Goal: Transaction & Acquisition: Purchase product/service

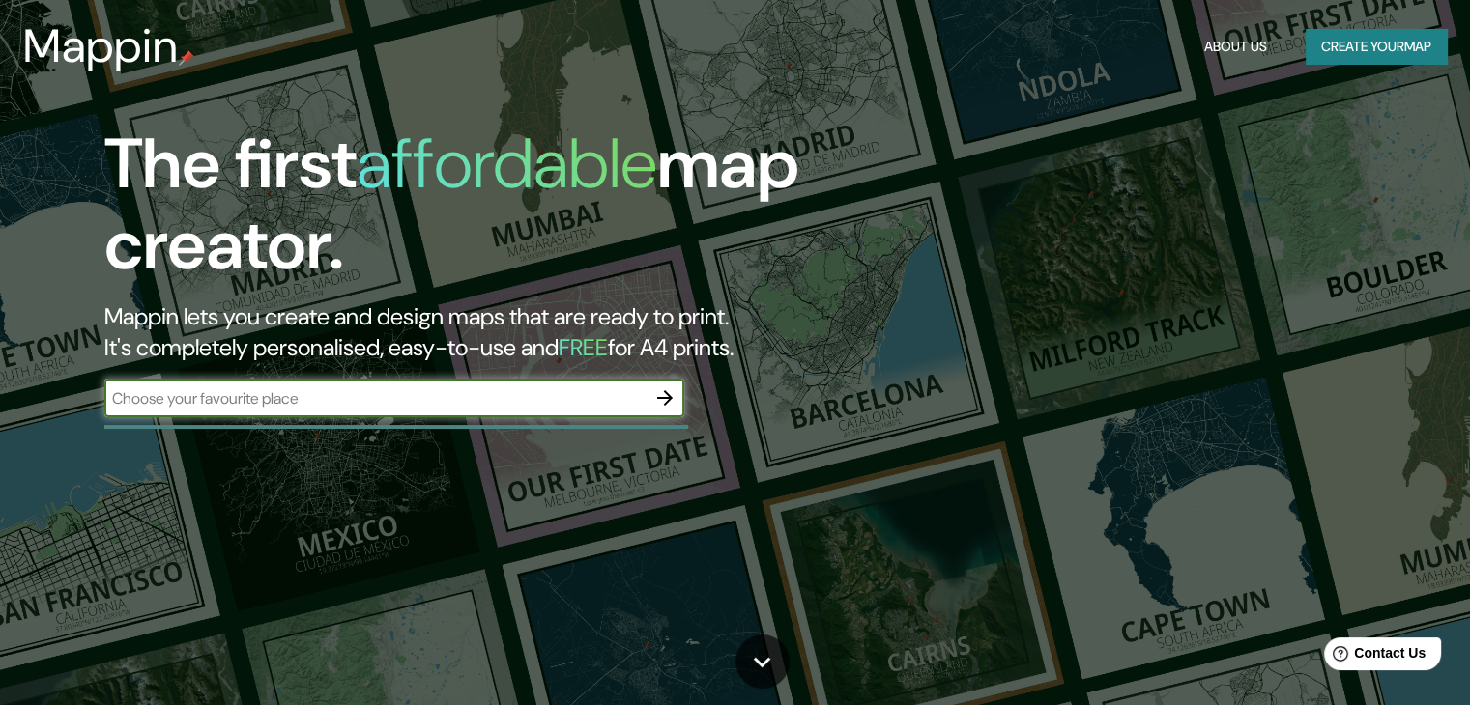
click at [445, 399] on input "text" at bounding box center [374, 399] width 541 height 22
type input "valledupar"
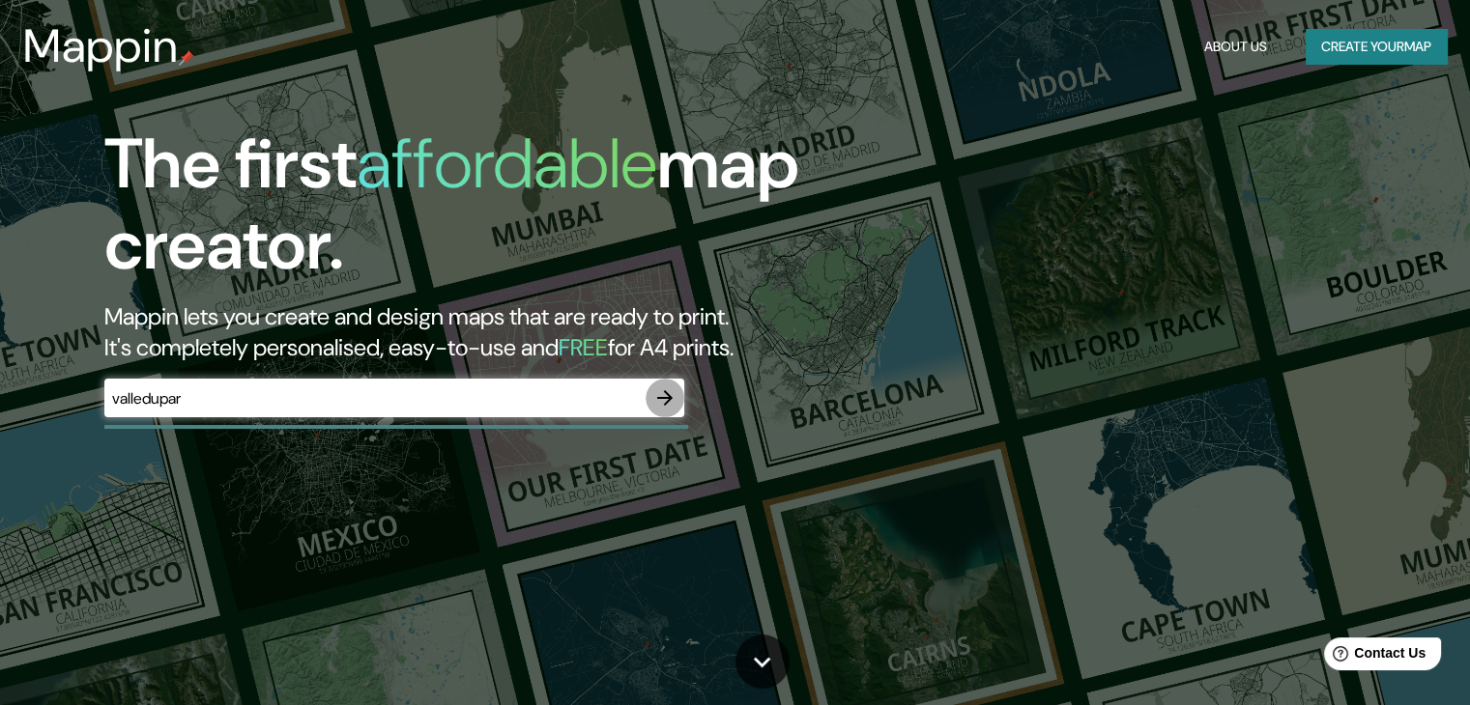
click at [660, 399] on icon "button" at bounding box center [664, 398] width 23 height 23
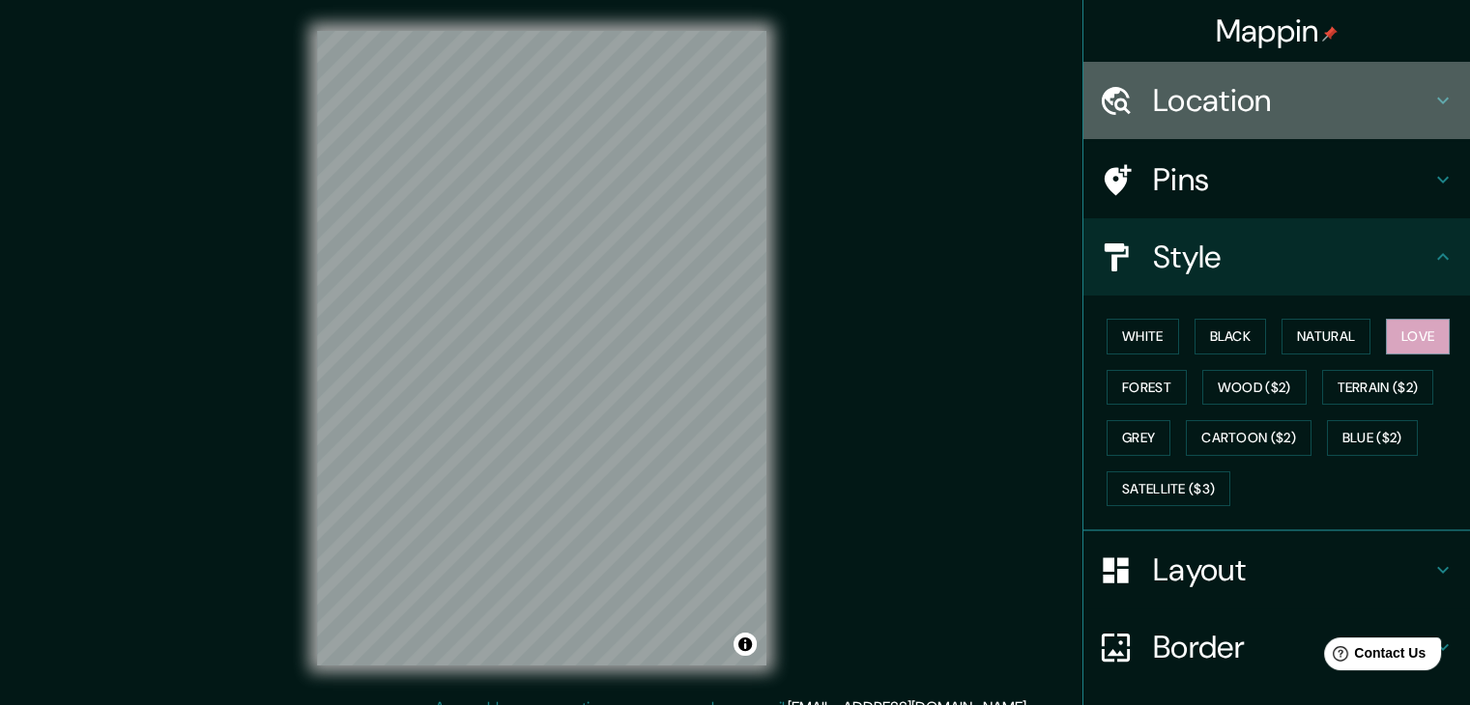
click at [1183, 98] on h4 "Location" at bounding box center [1292, 100] width 278 height 39
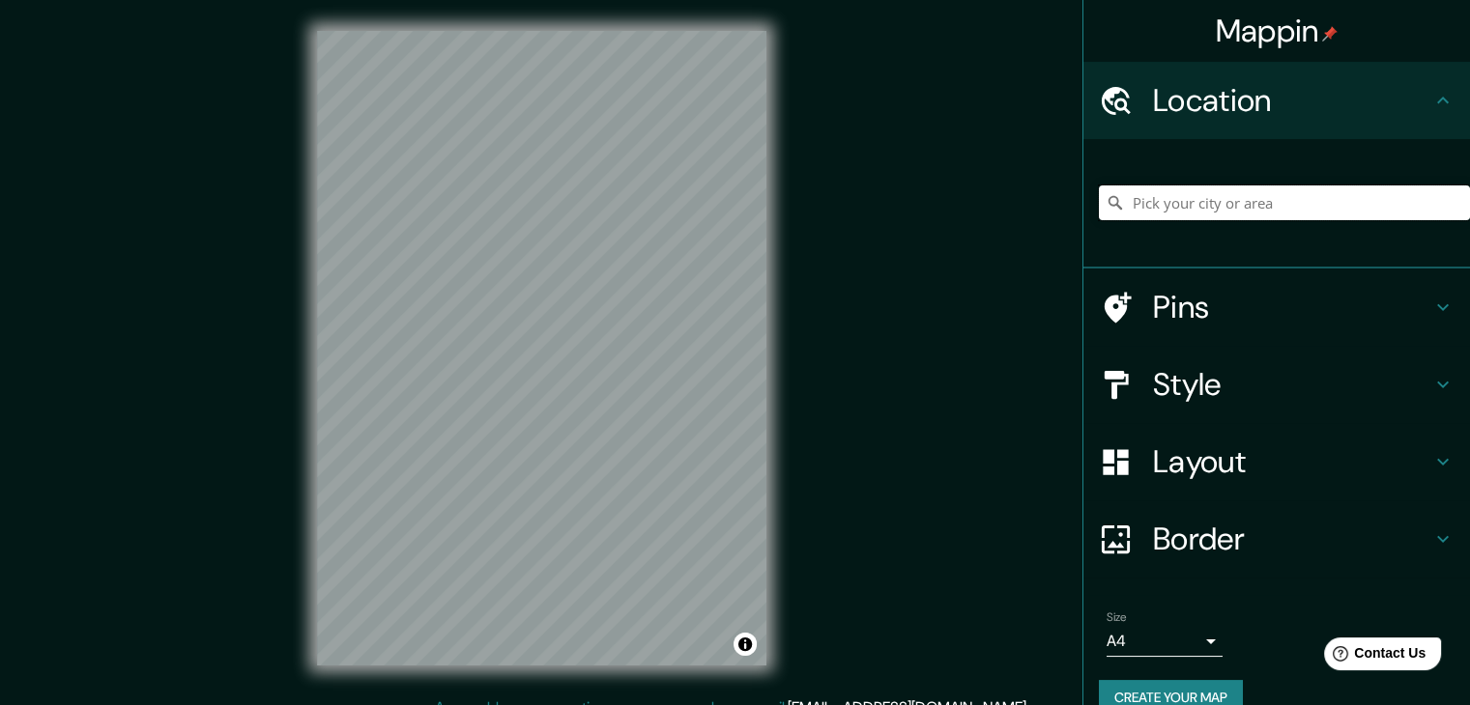
click at [1191, 216] on input "Pick your city or area" at bounding box center [1284, 203] width 371 height 35
click at [1191, 213] on input "Pick your city or area" at bounding box center [1284, 203] width 371 height 35
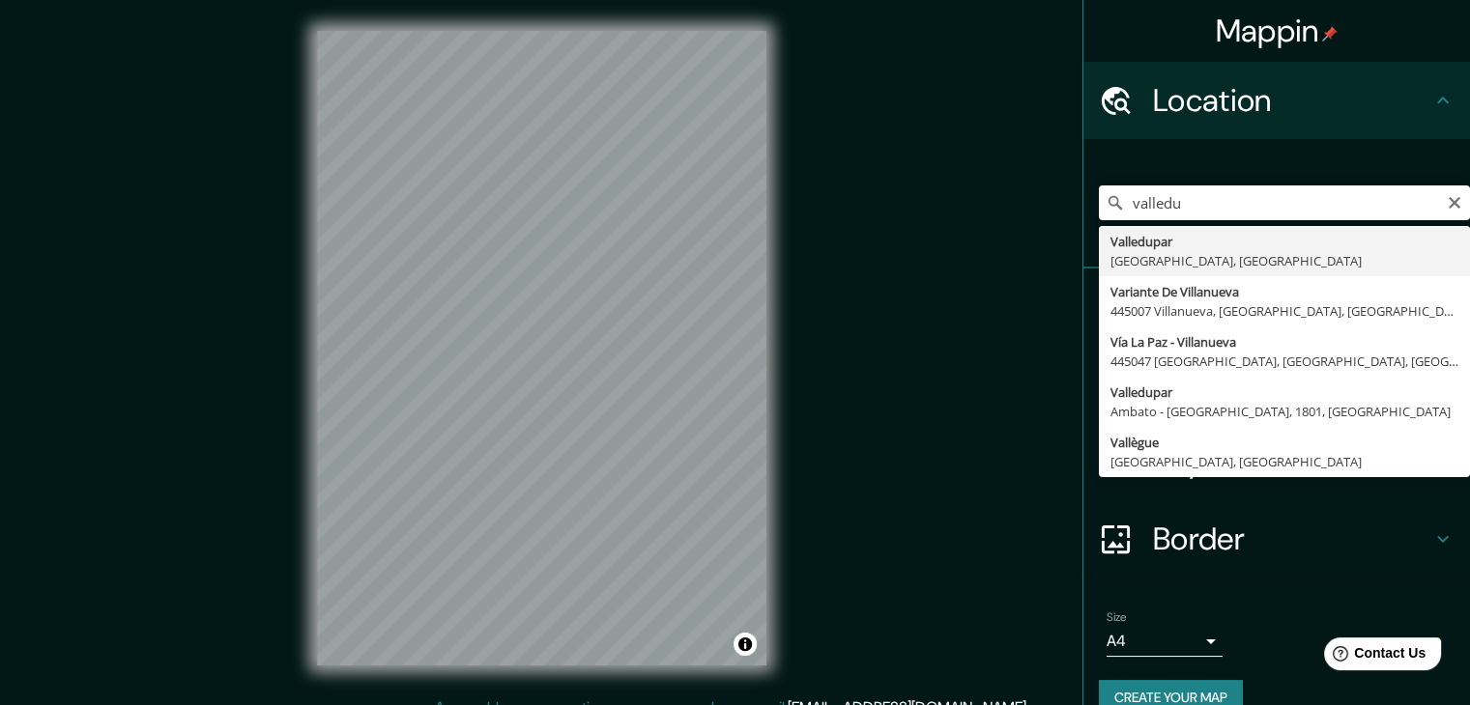
type input "Valledupar, [GEOGRAPHIC_DATA], [GEOGRAPHIC_DATA]"
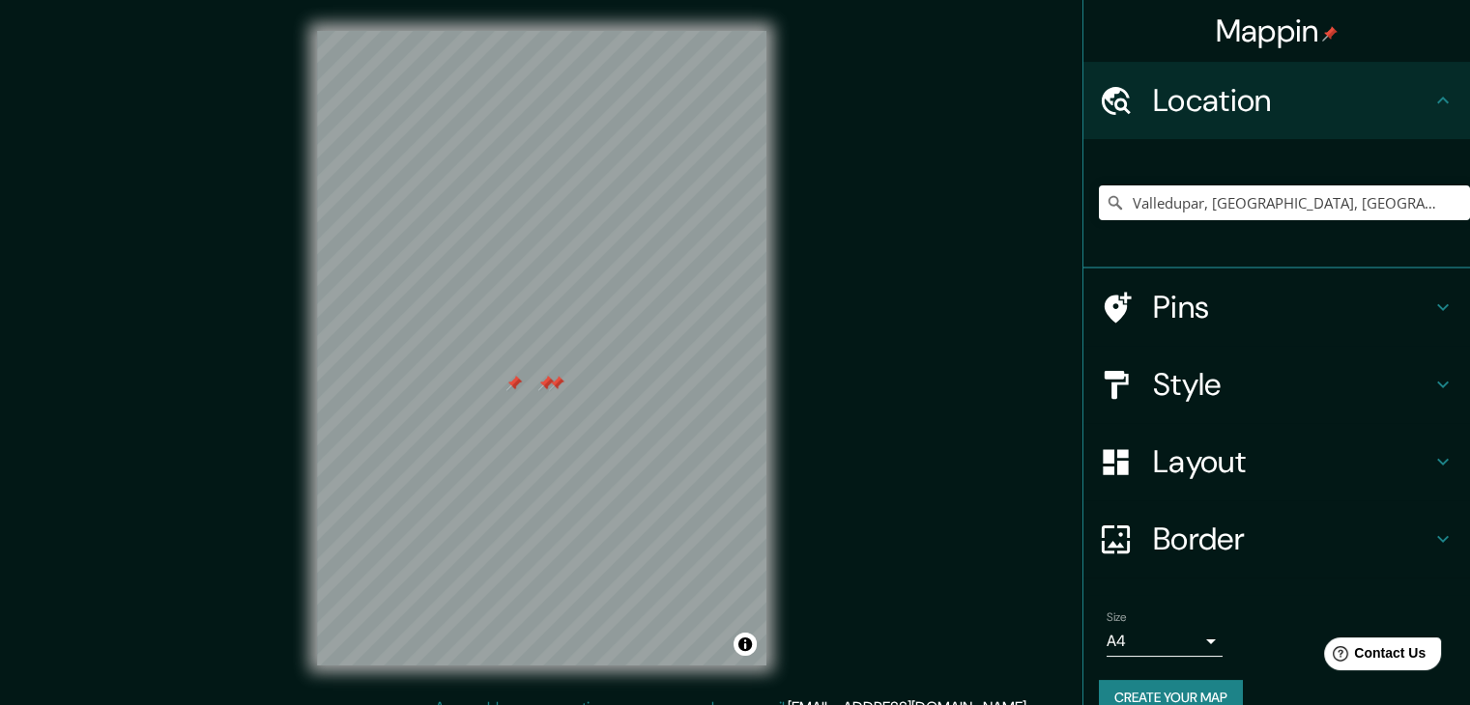
click at [547, 383] on div at bounding box center [545, 383] width 15 height 15
click at [559, 387] on div at bounding box center [556, 383] width 15 height 15
click at [483, 391] on div at bounding box center [479, 390] width 15 height 15
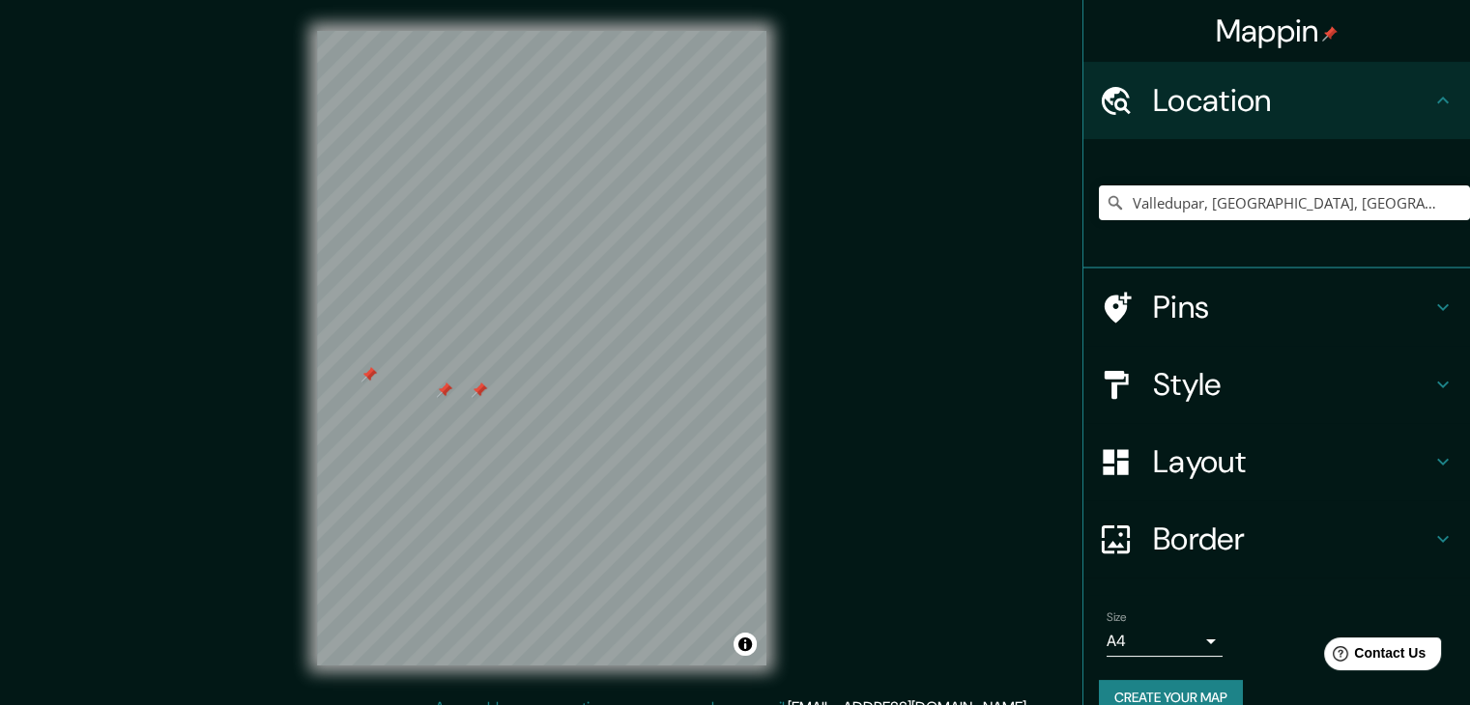
click at [483, 391] on div at bounding box center [479, 390] width 15 height 15
click at [787, 362] on div "© Mapbox © OpenStreetMap Improve this map" at bounding box center [541, 348] width 511 height 697
click at [493, 450] on div at bounding box center [486, 446] width 15 height 15
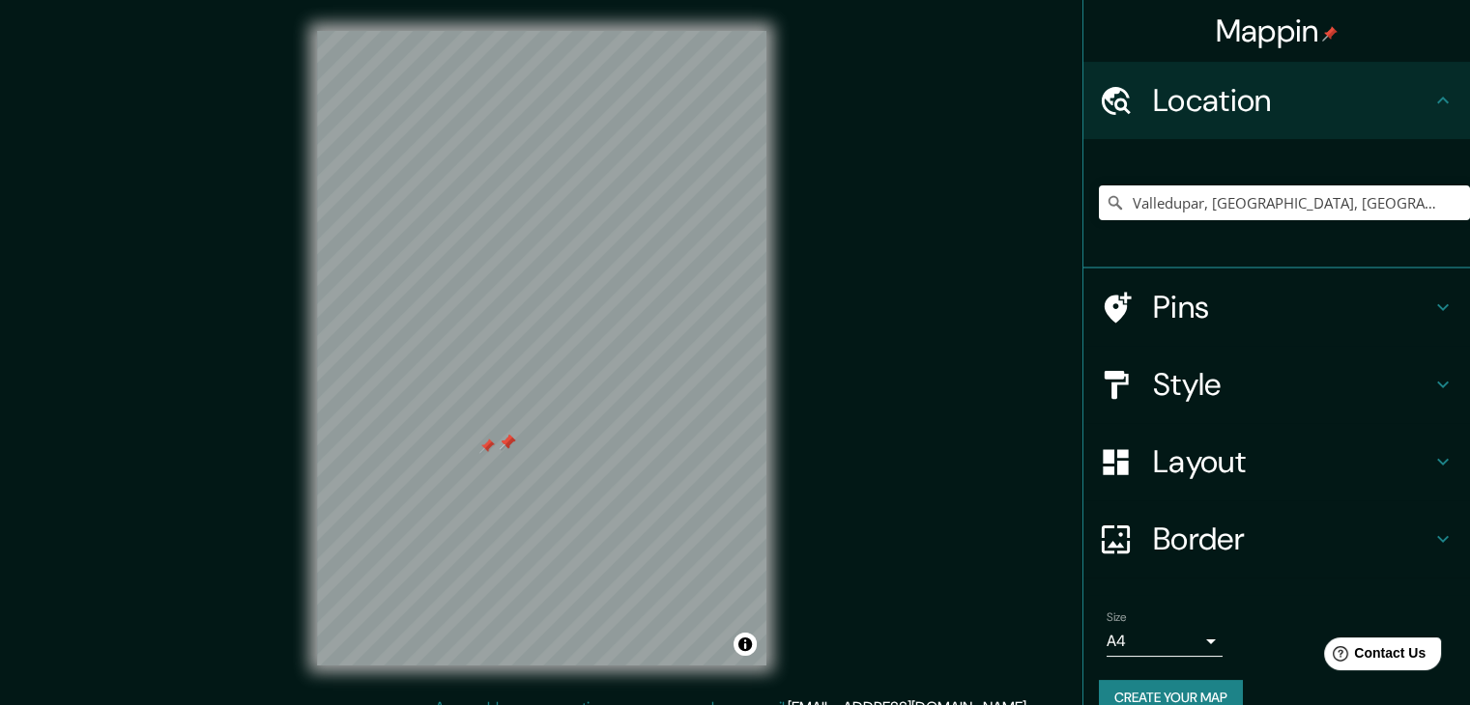
click at [509, 444] on div at bounding box center [507, 442] width 15 height 15
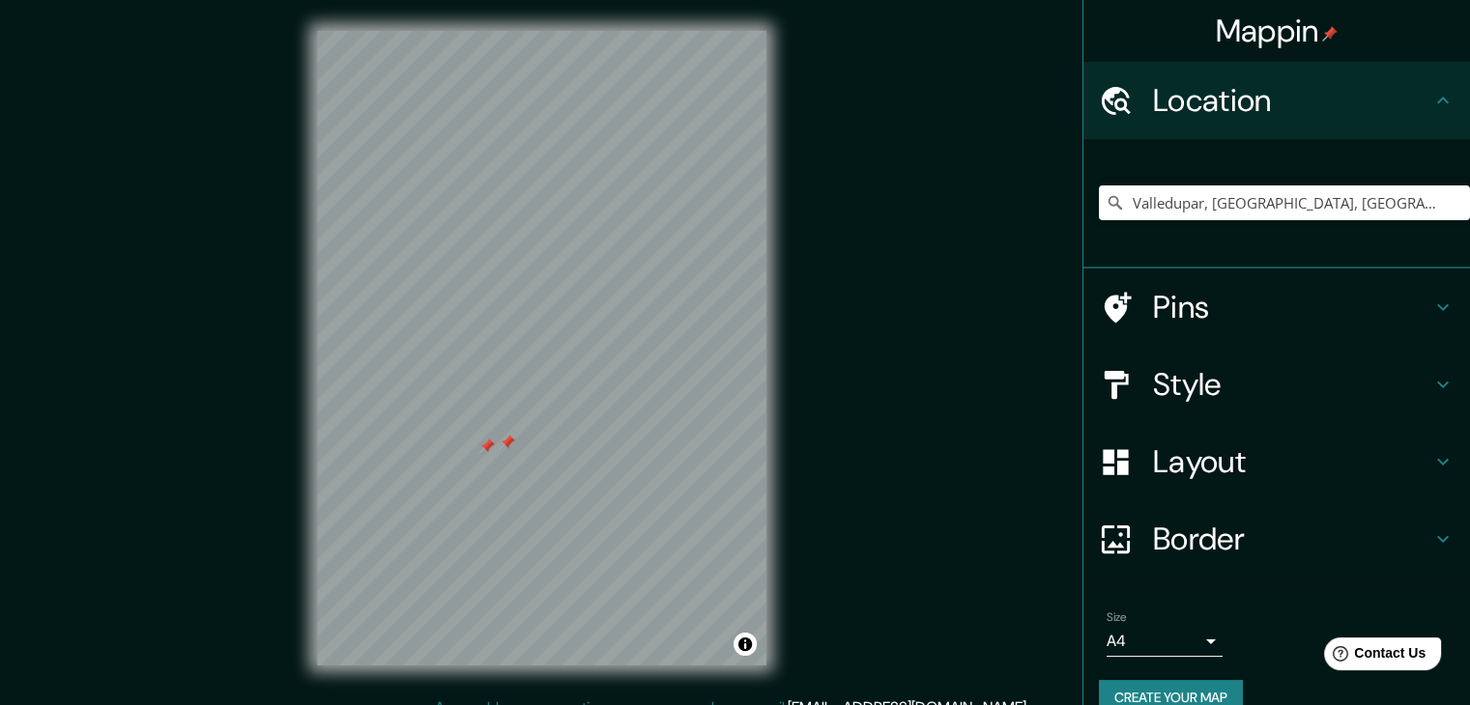
click at [509, 444] on div at bounding box center [507, 442] width 15 height 15
click at [496, 446] on div at bounding box center [494, 448] width 15 height 15
click at [475, 31] on div at bounding box center [541, 31] width 449 height 0
click at [495, 366] on div at bounding box center [494, 369] width 15 height 15
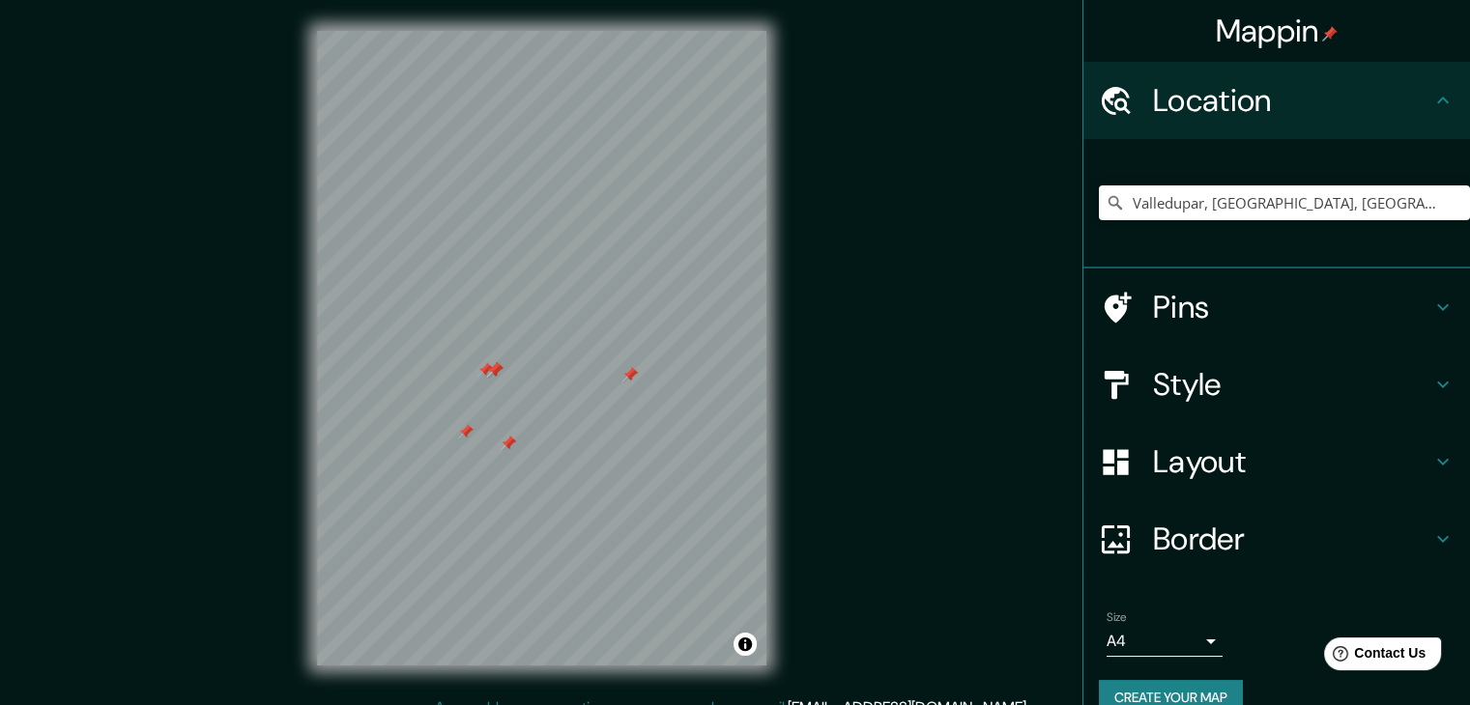
click at [495, 366] on div at bounding box center [494, 369] width 15 height 15
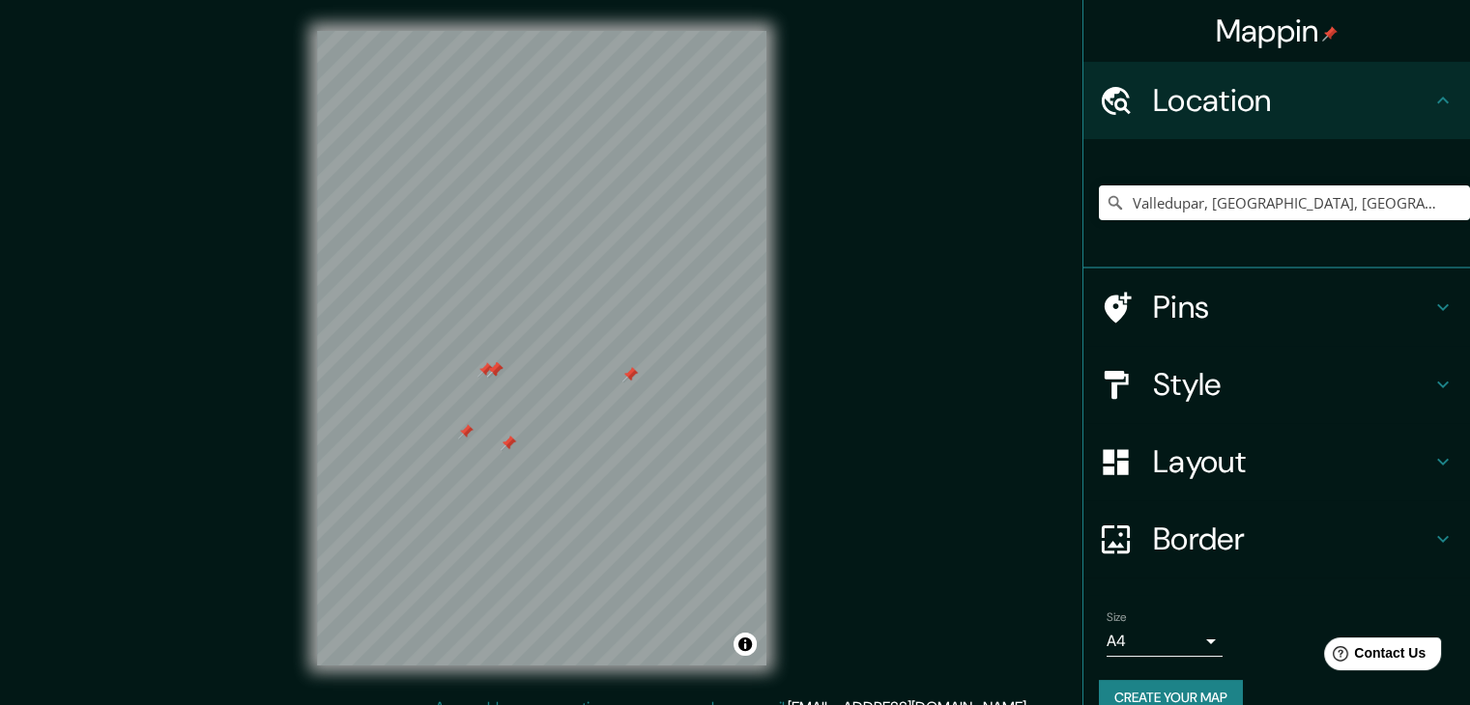
click at [495, 366] on div at bounding box center [494, 369] width 15 height 15
click at [493, 371] on div at bounding box center [494, 369] width 15 height 15
drag, startPoint x: 498, startPoint y: 373, endPoint x: 484, endPoint y: 360, distance: 18.5
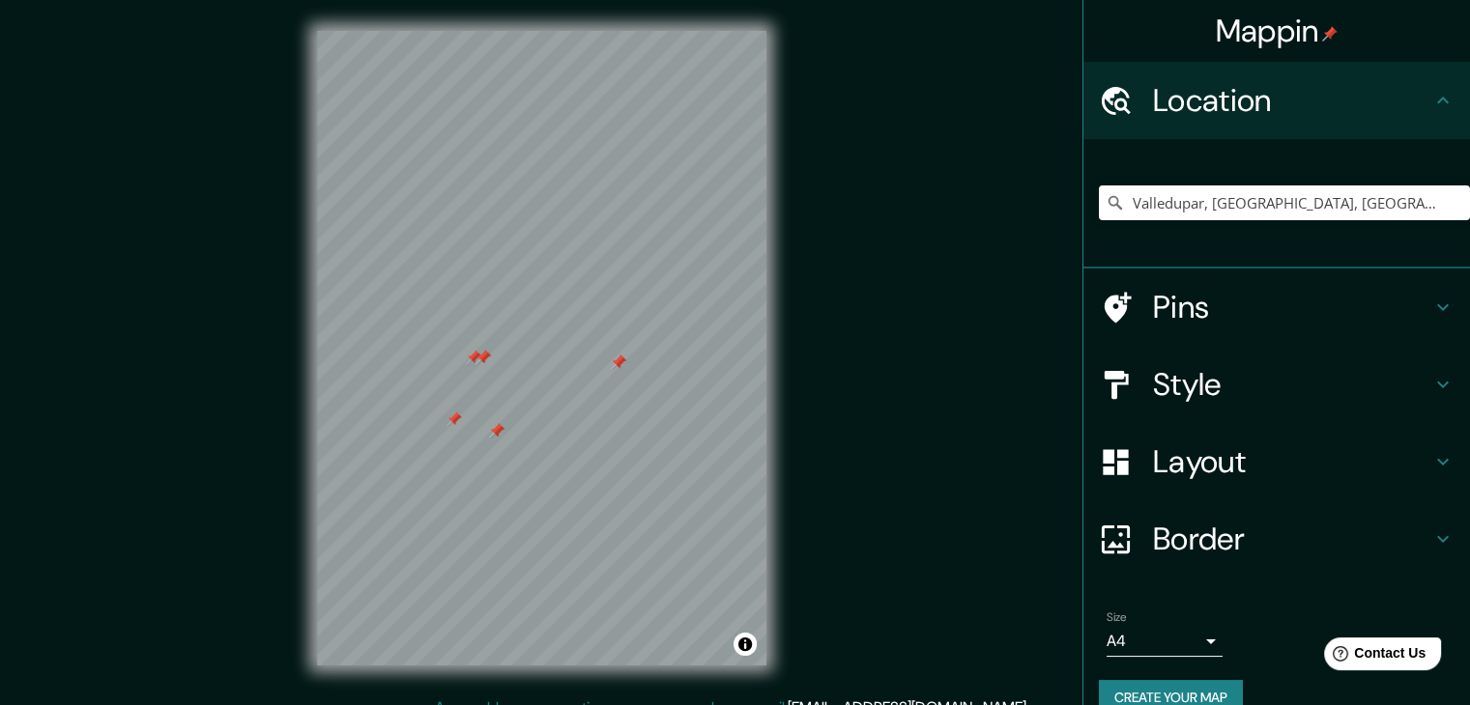
click at [484, 360] on div at bounding box center [482, 357] width 15 height 15
click at [484, 360] on div at bounding box center [478, 357] width 15 height 15
click at [469, 357] on div at bounding box center [468, 357] width 15 height 15
click at [492, 430] on div at bounding box center [491, 430] width 15 height 15
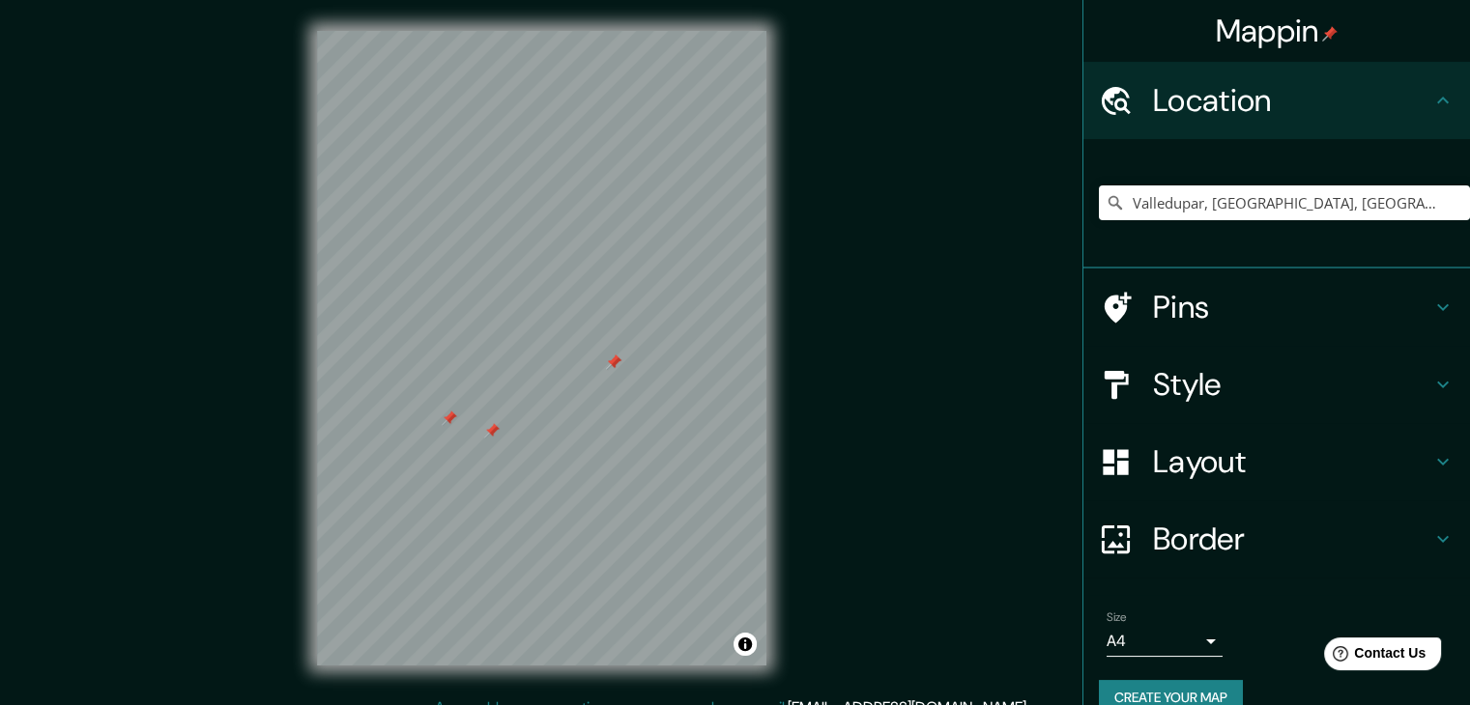
click at [494, 432] on div at bounding box center [491, 430] width 15 height 15
click at [615, 362] on div at bounding box center [613, 362] width 15 height 15
click at [450, 416] on div at bounding box center [449, 418] width 15 height 15
click at [614, 361] on div at bounding box center [613, 362] width 15 height 15
click at [818, 345] on div "Mappin Location [GEOGRAPHIC_DATA], [GEOGRAPHIC_DATA], [GEOGRAPHIC_DATA] Pins St…" at bounding box center [735, 364] width 1470 height 728
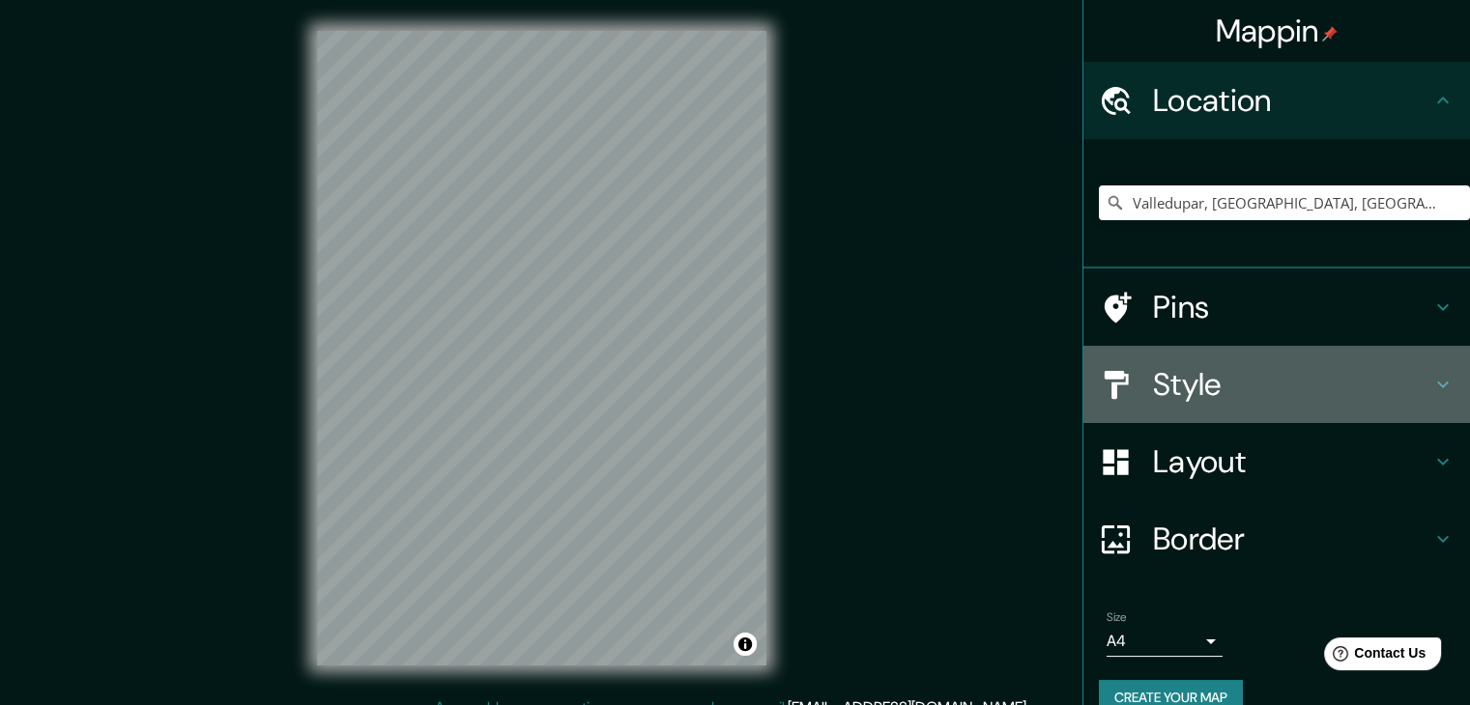
click at [1132, 378] on div at bounding box center [1126, 385] width 54 height 34
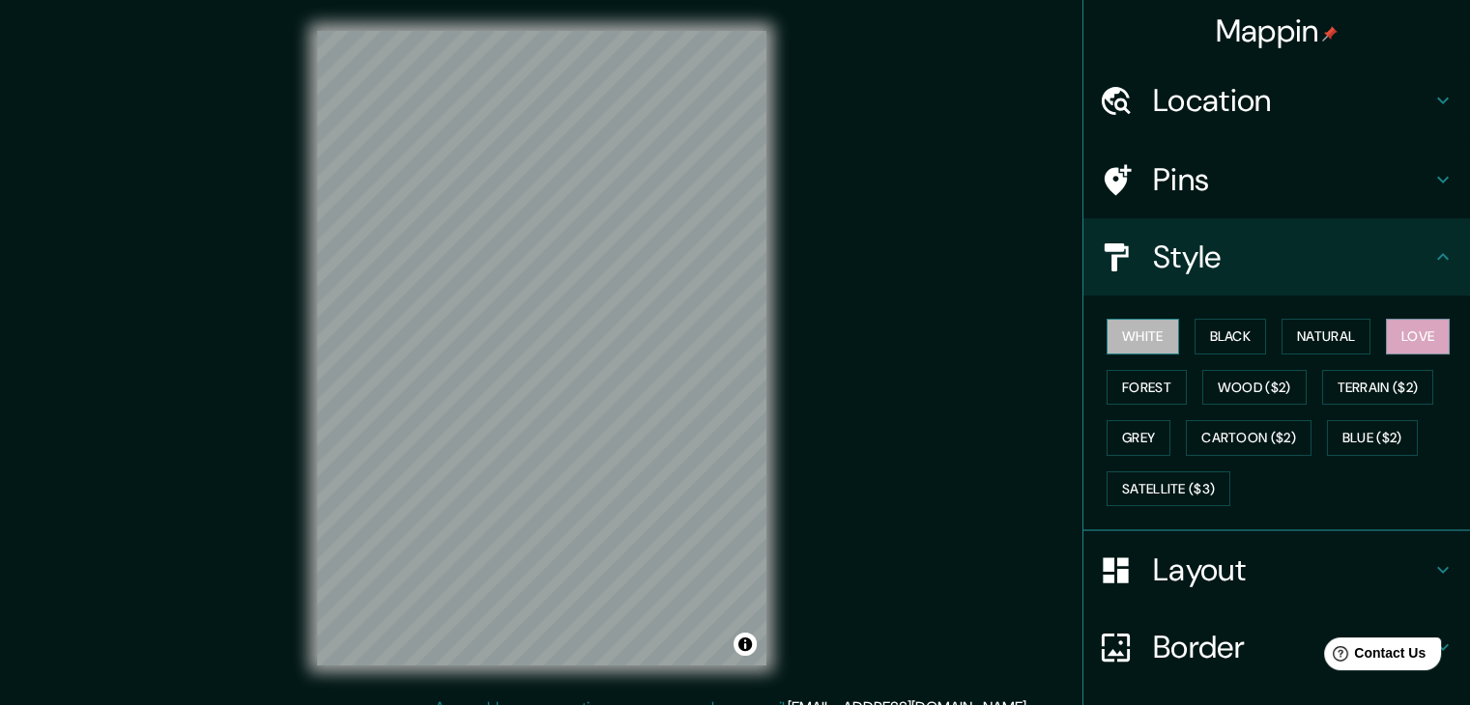
click at [1140, 330] on button "White" at bounding box center [1142, 337] width 72 height 36
click at [1226, 334] on button "Black" at bounding box center [1230, 337] width 72 height 36
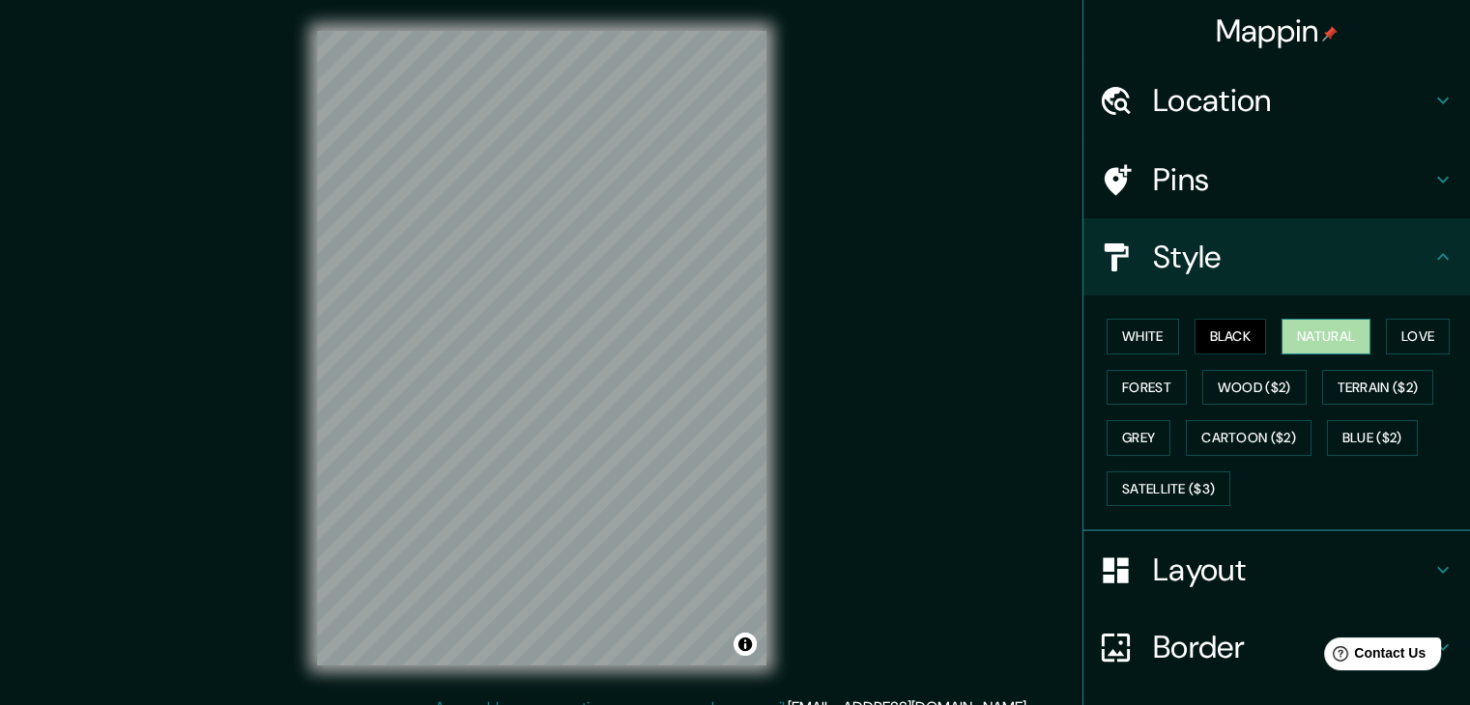
click at [1316, 332] on button "Natural" at bounding box center [1325, 337] width 89 height 36
click at [1152, 370] on button "Forest" at bounding box center [1146, 388] width 80 height 36
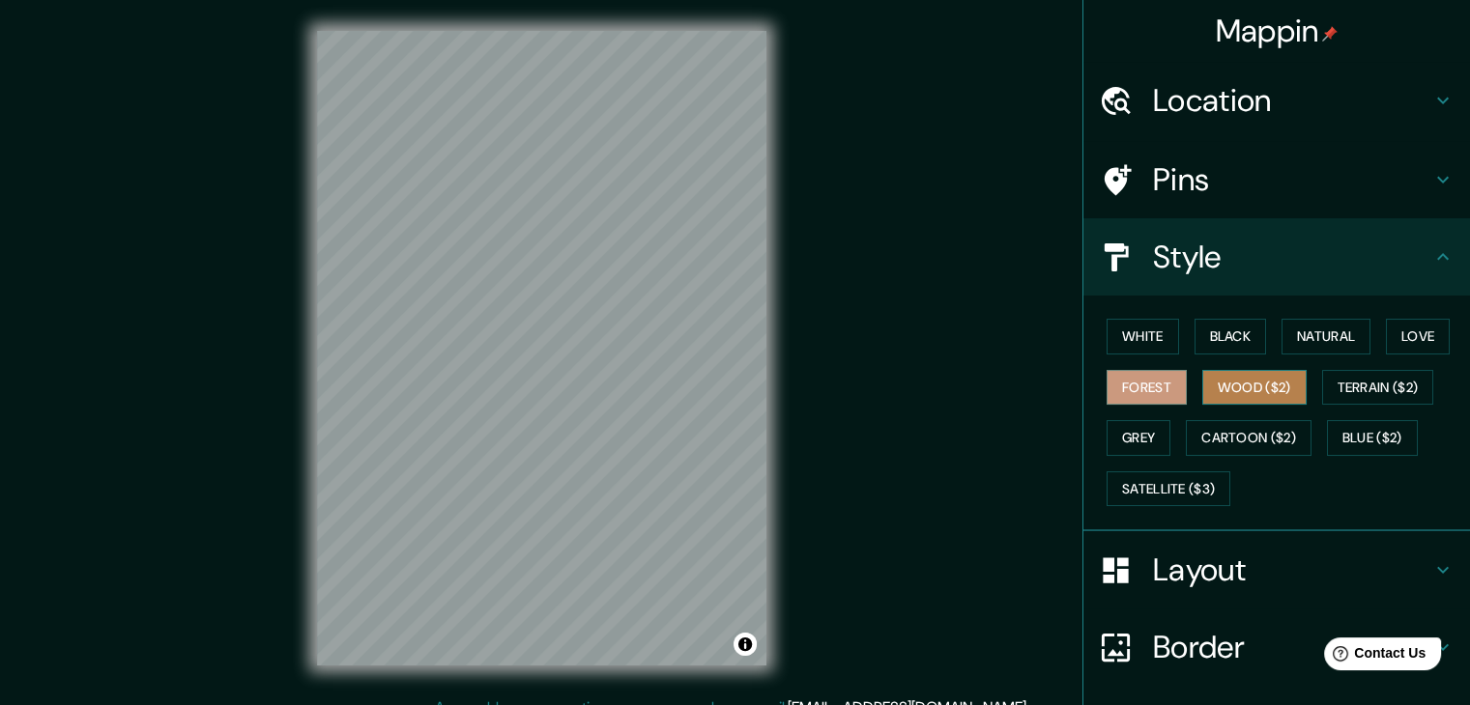
click at [1228, 389] on button "Wood ($2)" at bounding box center [1254, 388] width 104 height 36
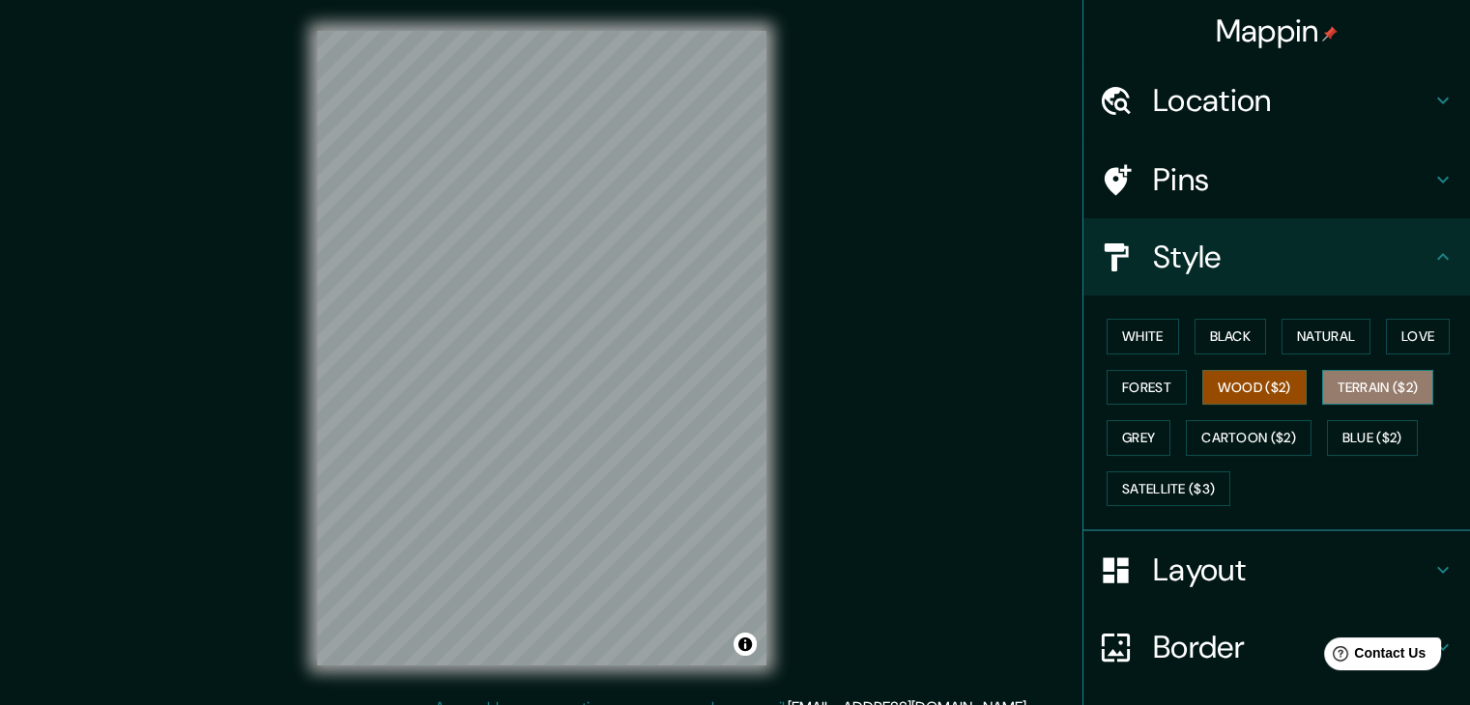
click at [1370, 394] on button "Terrain ($2)" at bounding box center [1378, 388] width 112 height 36
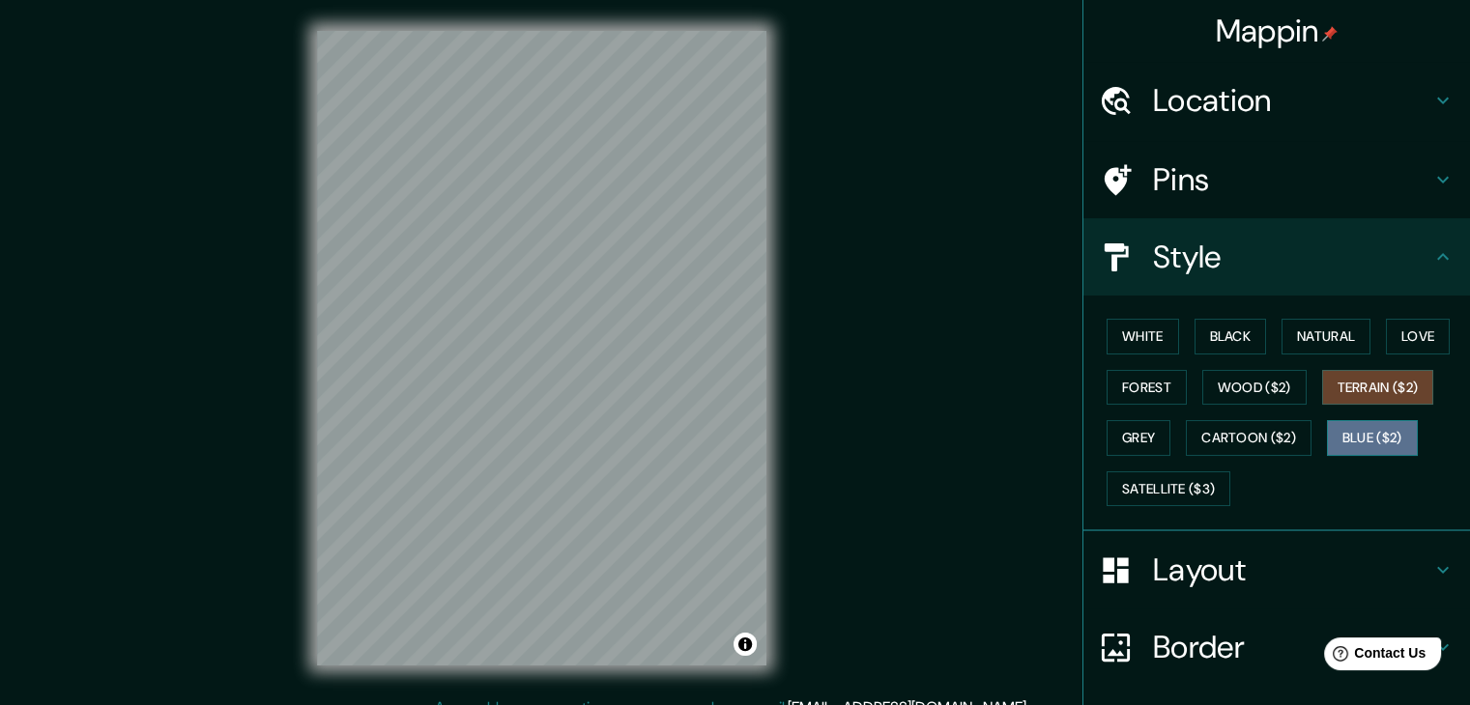
click at [1364, 426] on button "Blue ($2)" at bounding box center [1372, 438] width 91 height 36
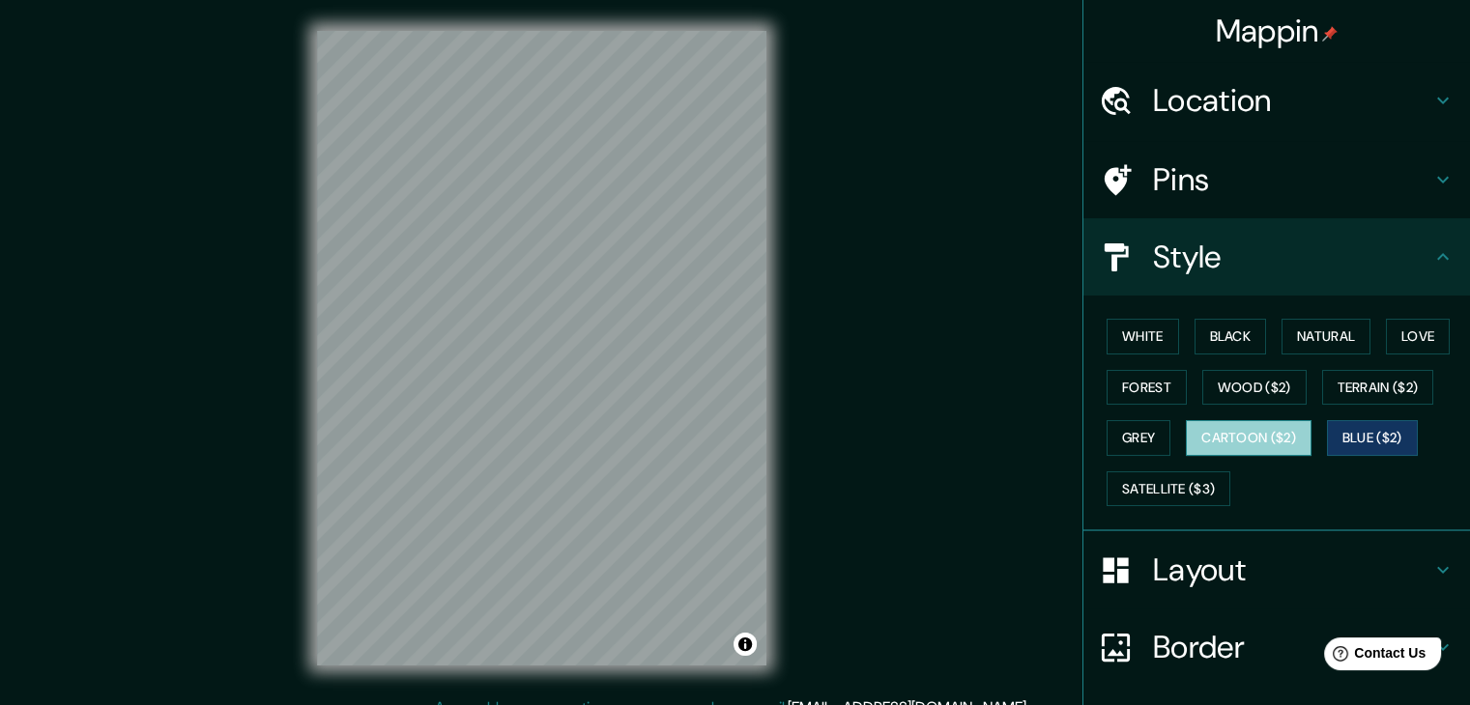
click at [1269, 433] on button "Cartoon ($2)" at bounding box center [1249, 438] width 126 height 36
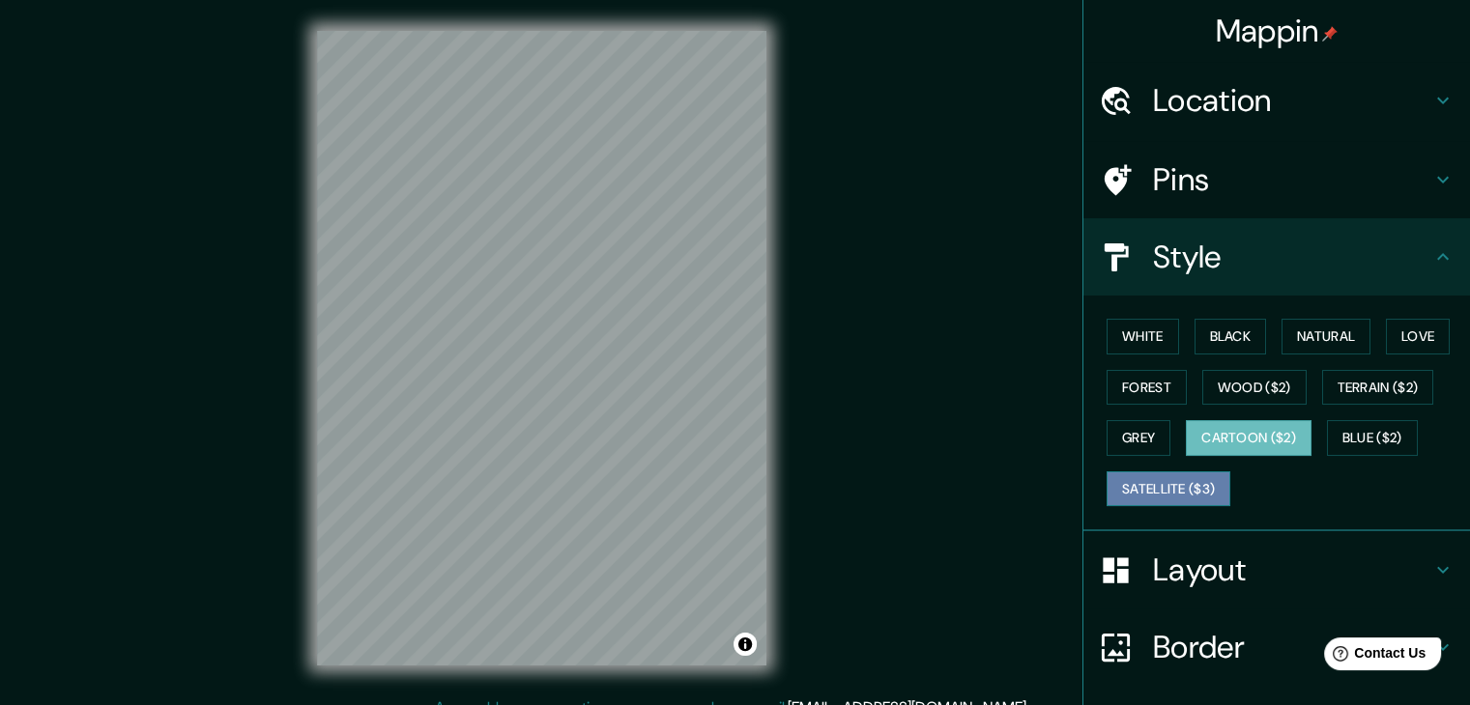
click at [1182, 482] on button "Satellite ($3)" at bounding box center [1168, 490] width 124 height 36
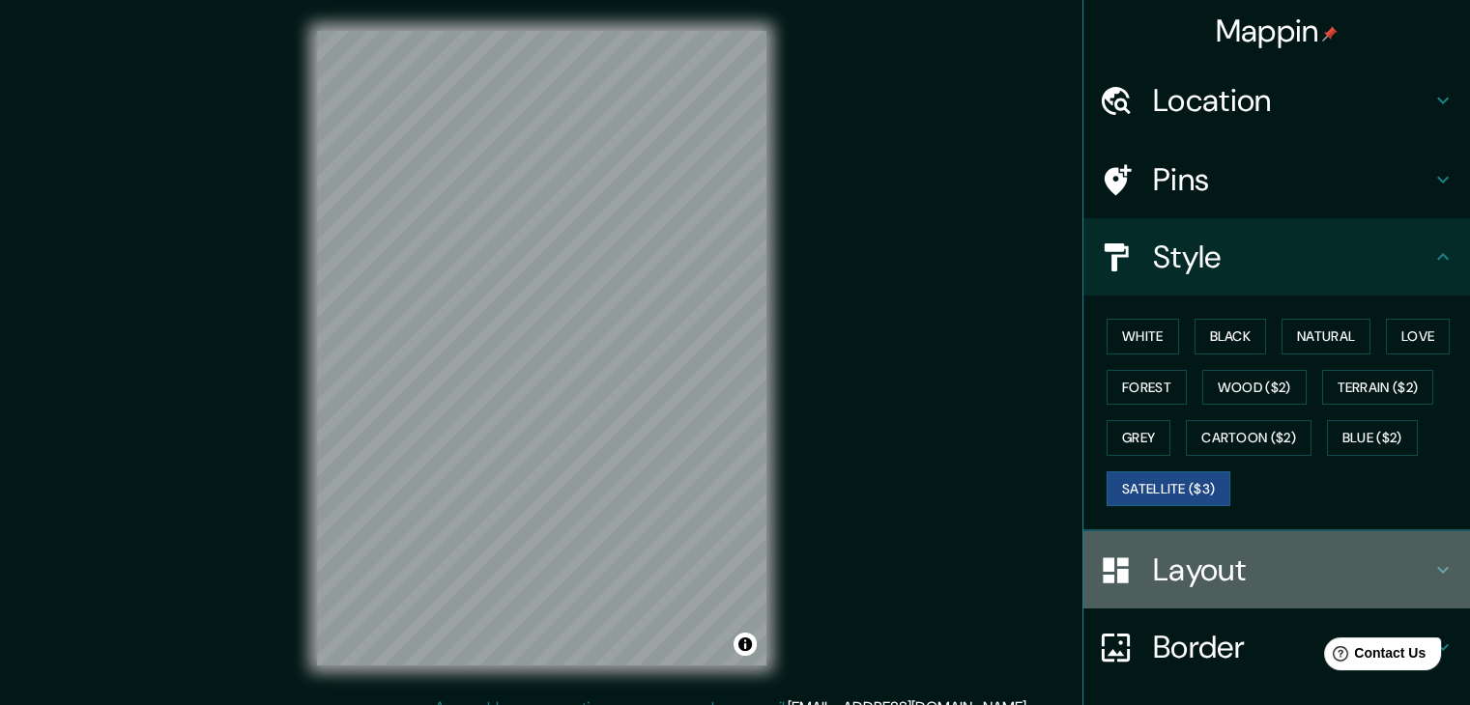
click at [1171, 565] on h4 "Layout" at bounding box center [1292, 570] width 278 height 39
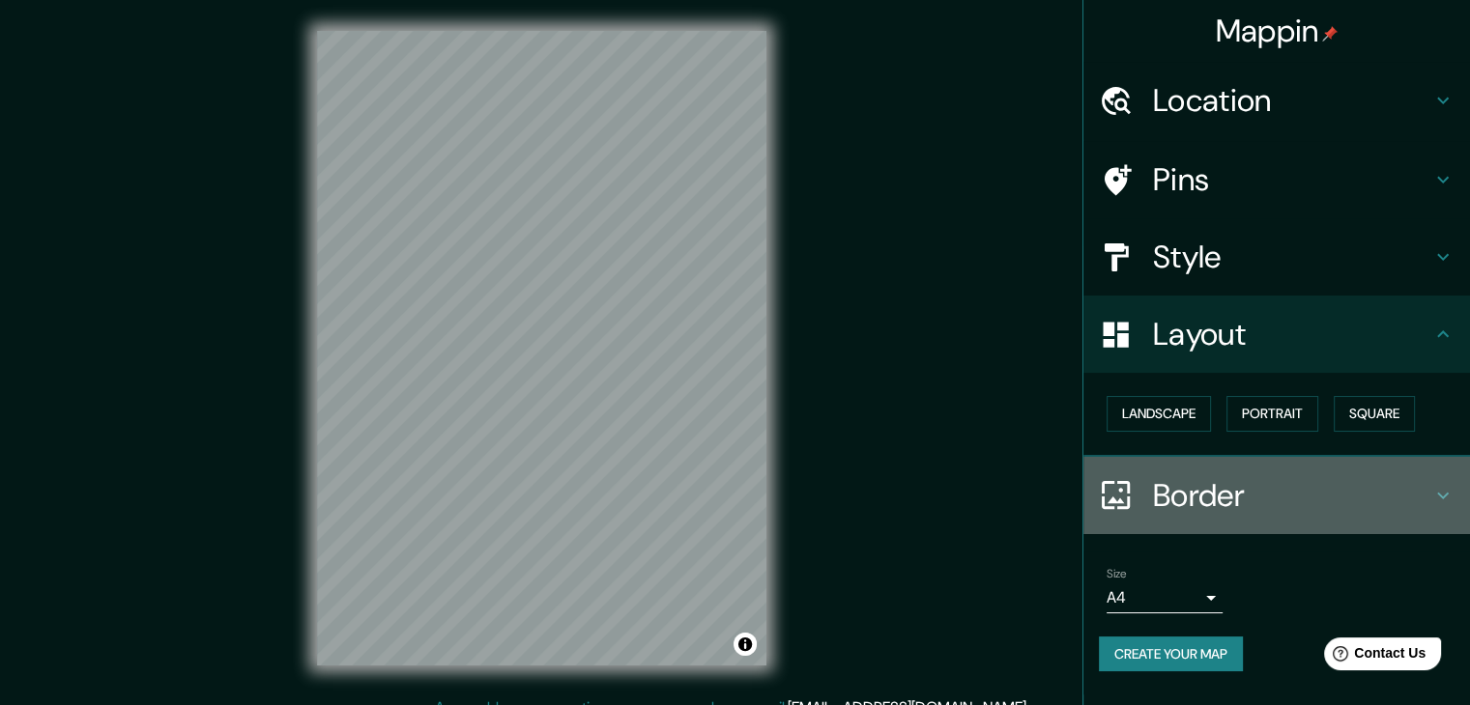
click at [1163, 518] on div "Border" at bounding box center [1276, 495] width 387 height 77
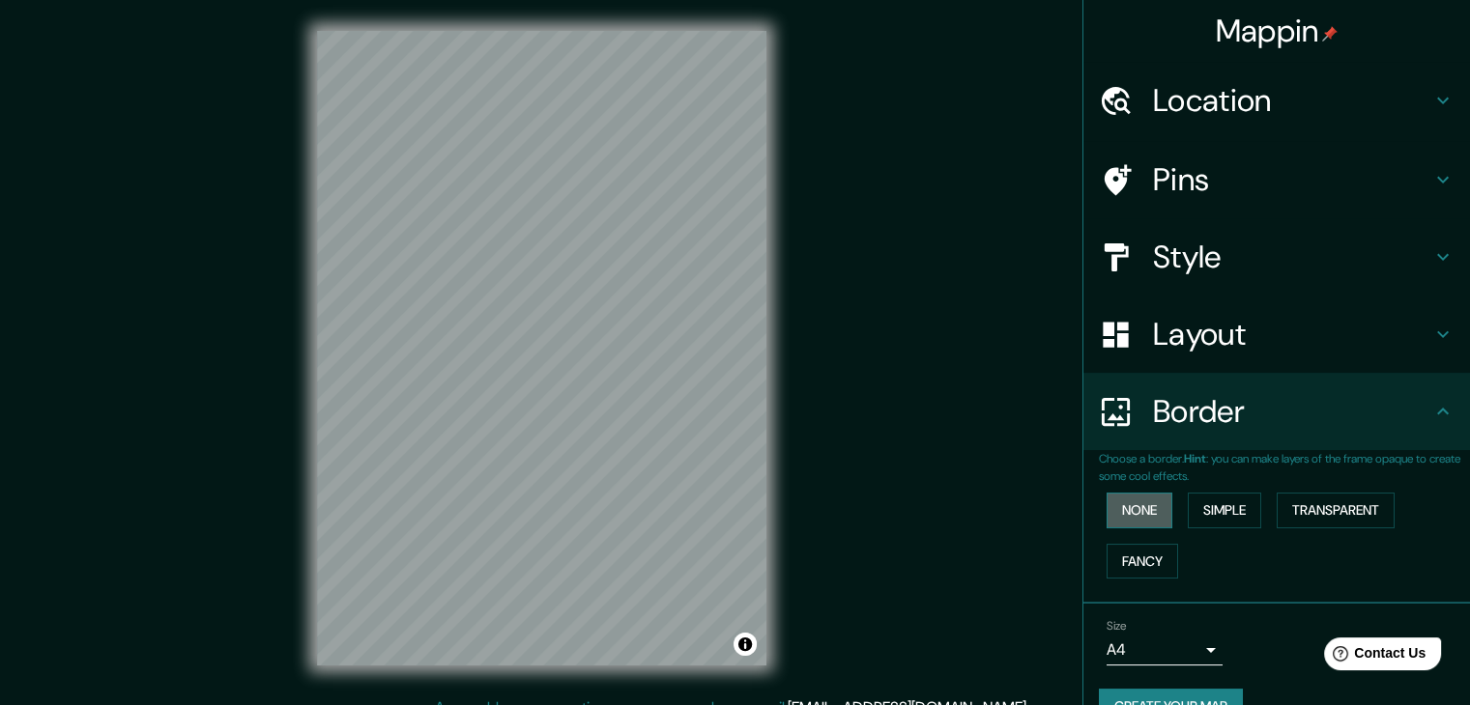
click at [1143, 508] on button "None" at bounding box center [1139, 511] width 66 height 36
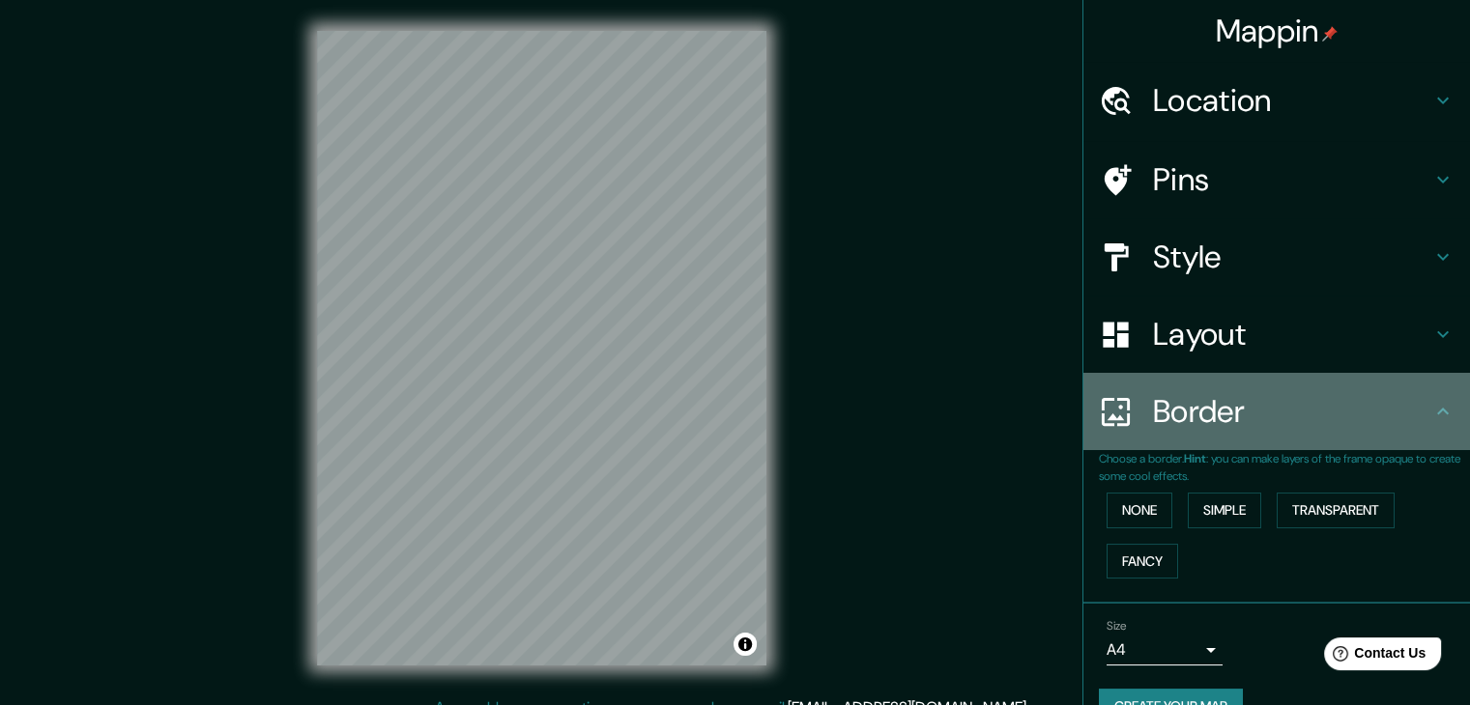
click at [1441, 415] on div "Border" at bounding box center [1276, 411] width 387 height 77
